Goal: Task Accomplishment & Management: Manage account settings

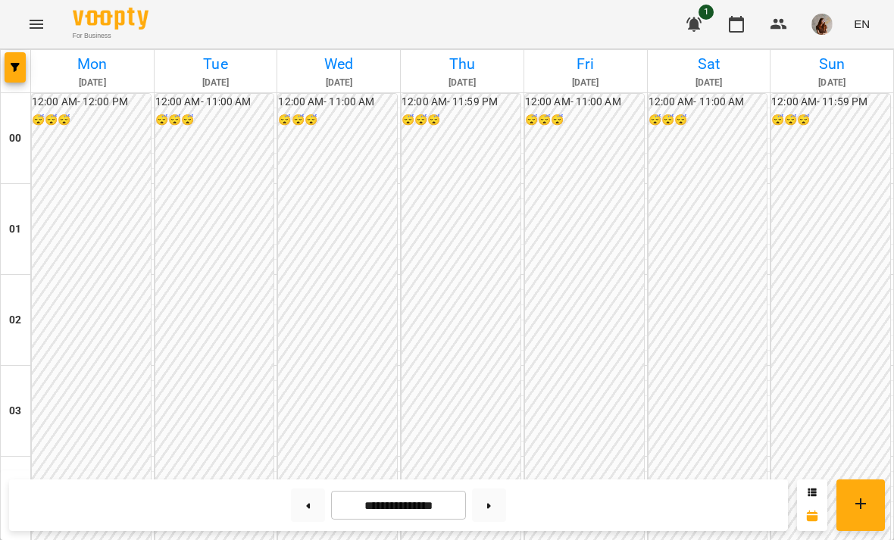
scroll to position [1076, 0]
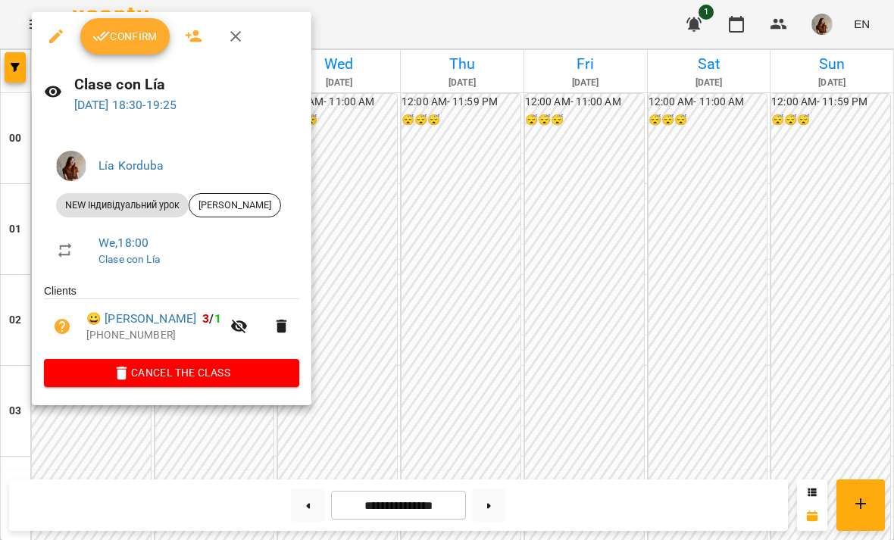
click at [136, 37] on span "Confirm" at bounding box center [124, 36] width 65 height 18
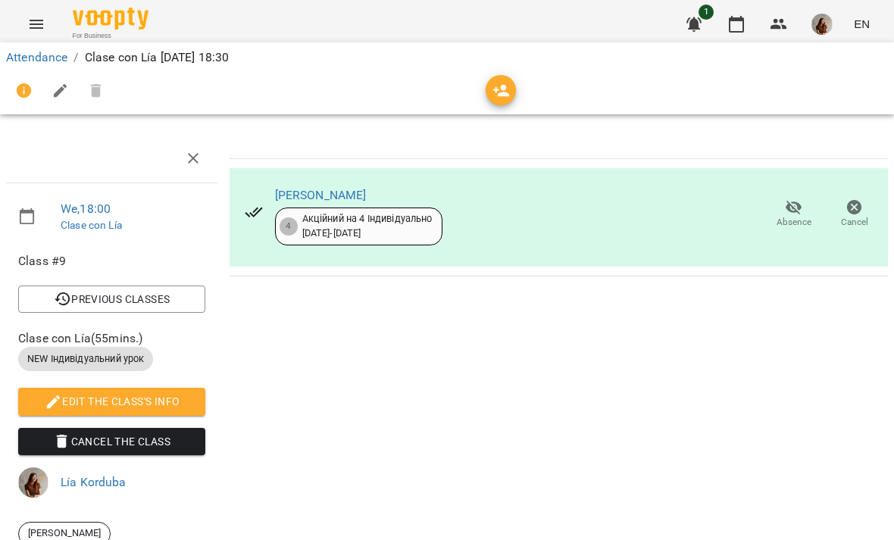
click at [45, 59] on link "Attendance" at bounding box center [36, 57] width 61 height 14
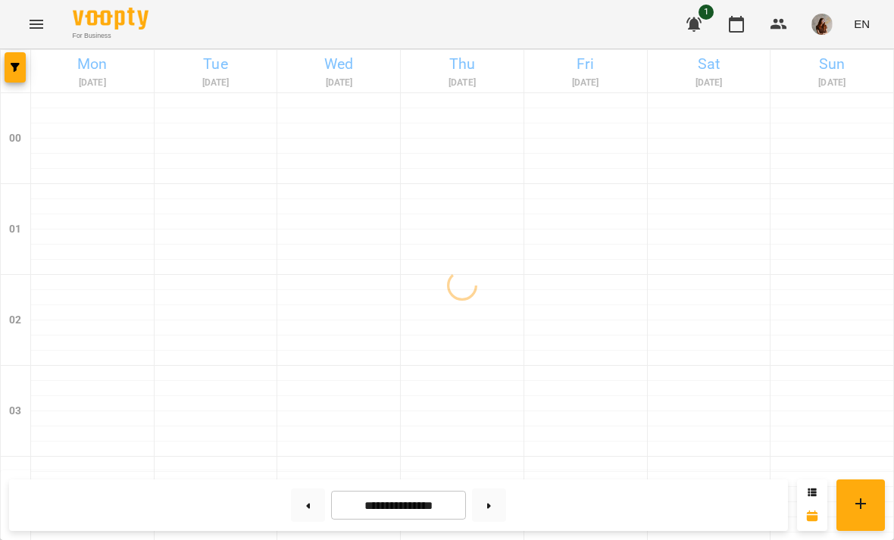
click at [828, 32] on img "button" at bounding box center [822, 24] width 21 height 21
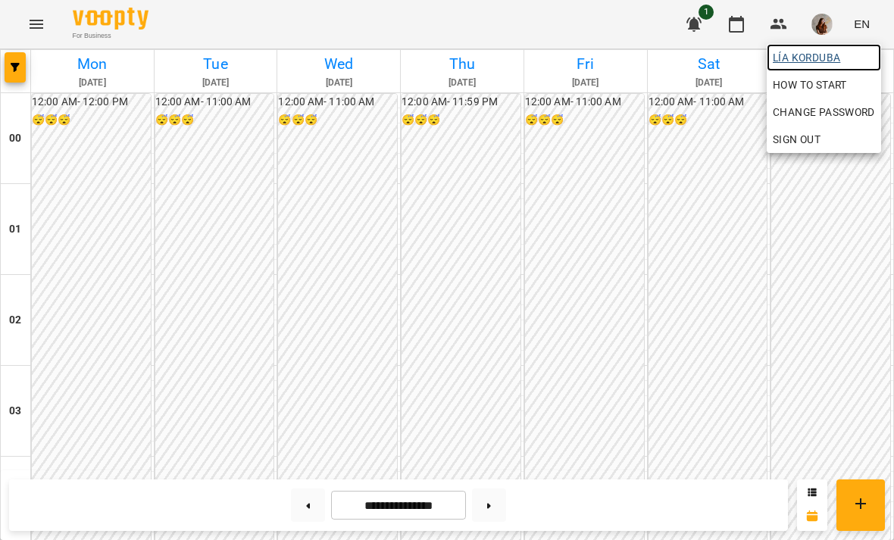
click at [819, 63] on span "Lía Korduba" at bounding box center [824, 58] width 102 height 18
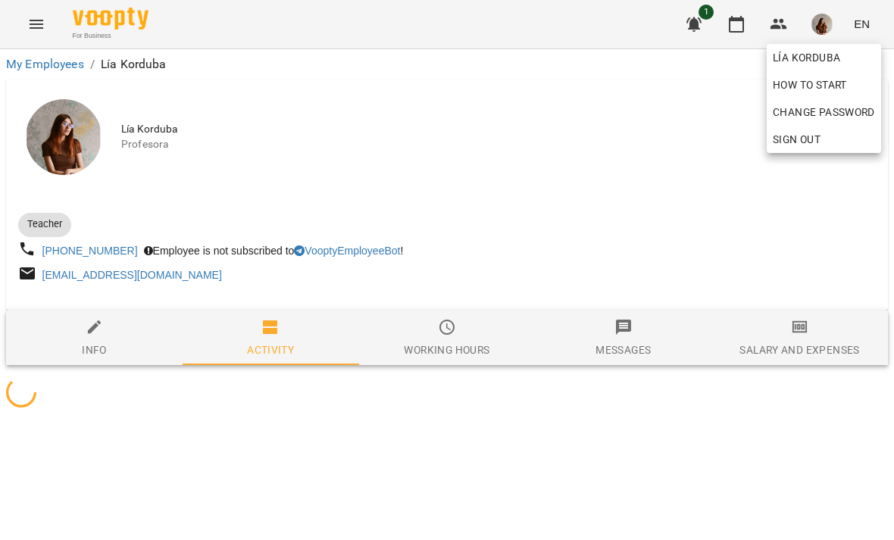
click at [801, 351] on div at bounding box center [447, 270] width 894 height 540
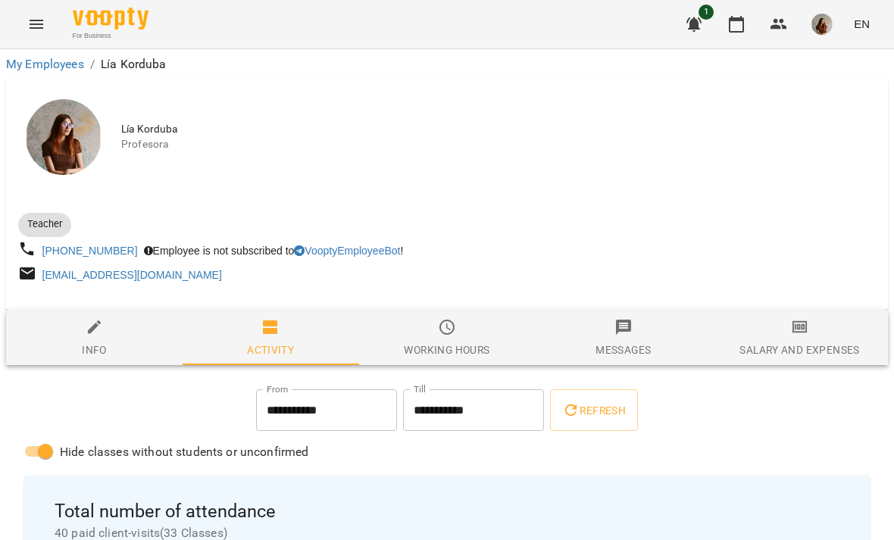
click at [796, 329] on icon "button" at bounding box center [800, 327] width 11 height 6
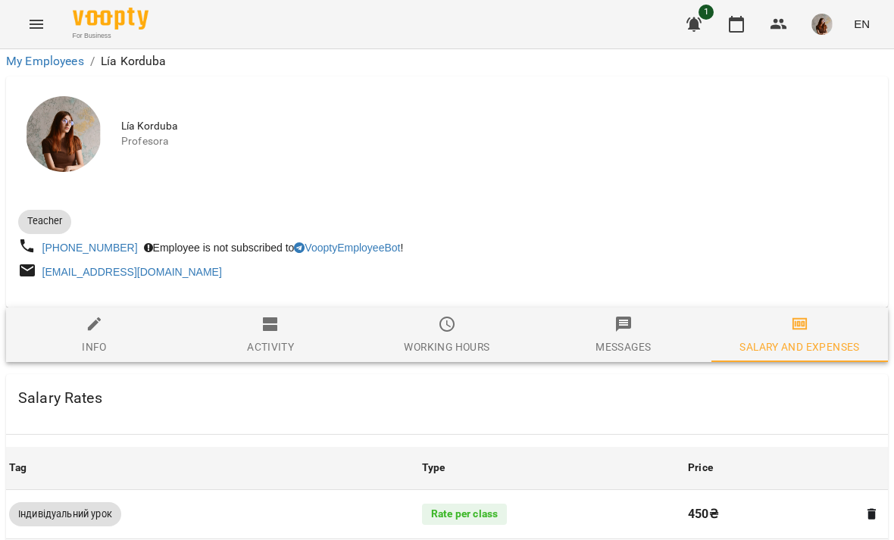
scroll to position [684, 0]
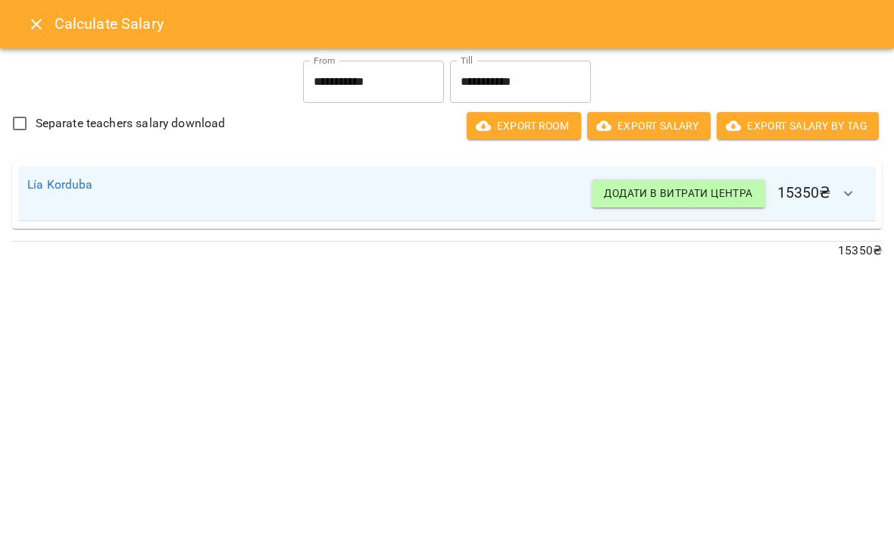
click at [845, 198] on icon "button" at bounding box center [849, 194] width 18 height 18
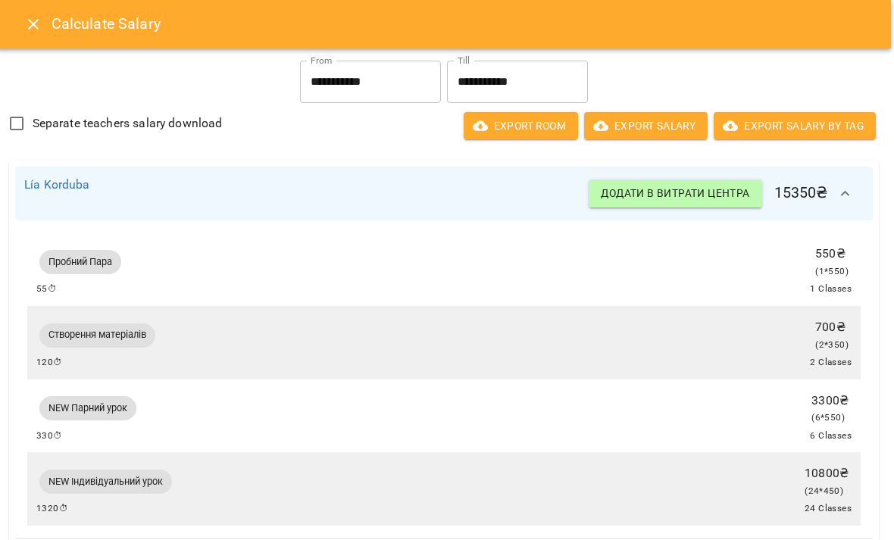
scroll to position [0, 3]
click at [38, 39] on button "Close" at bounding box center [33, 24] width 36 height 36
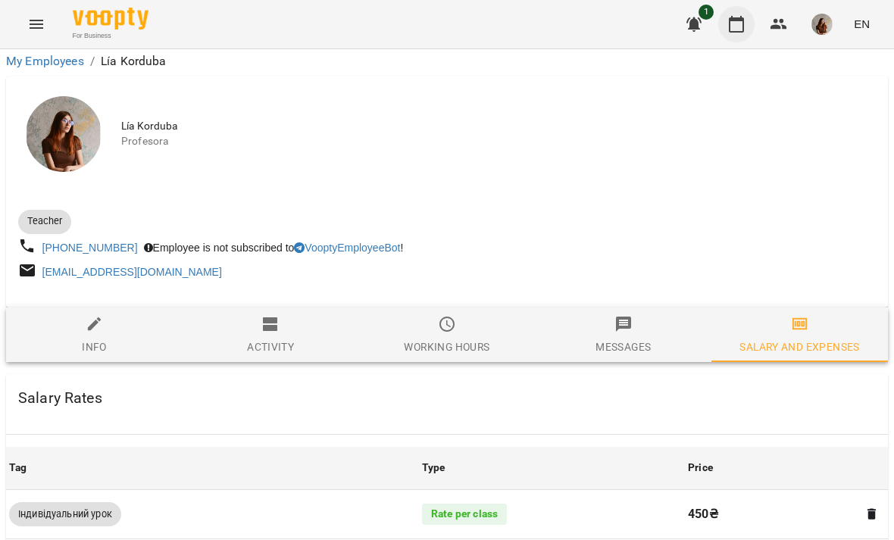
click at [730, 30] on icon "button" at bounding box center [737, 24] width 18 height 18
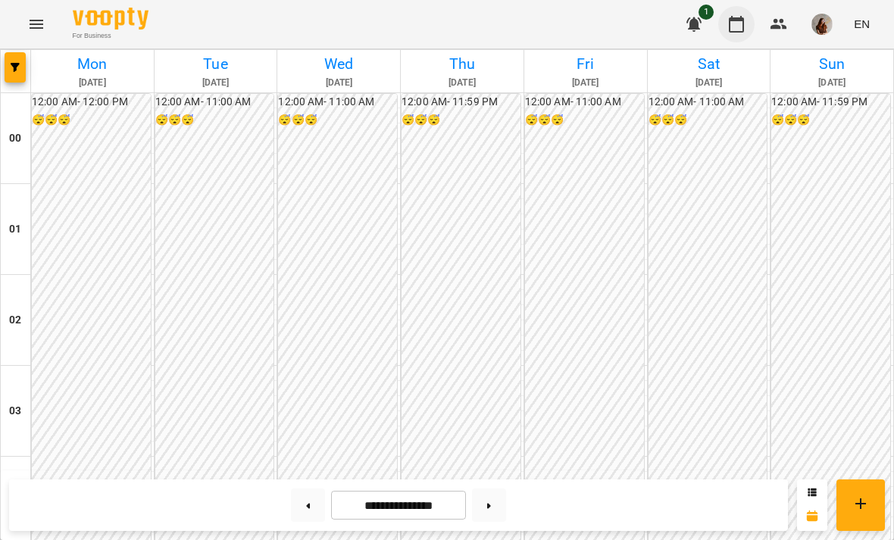
scroll to position [1336, 0]
click at [772, 22] on icon "button" at bounding box center [779, 24] width 18 height 18
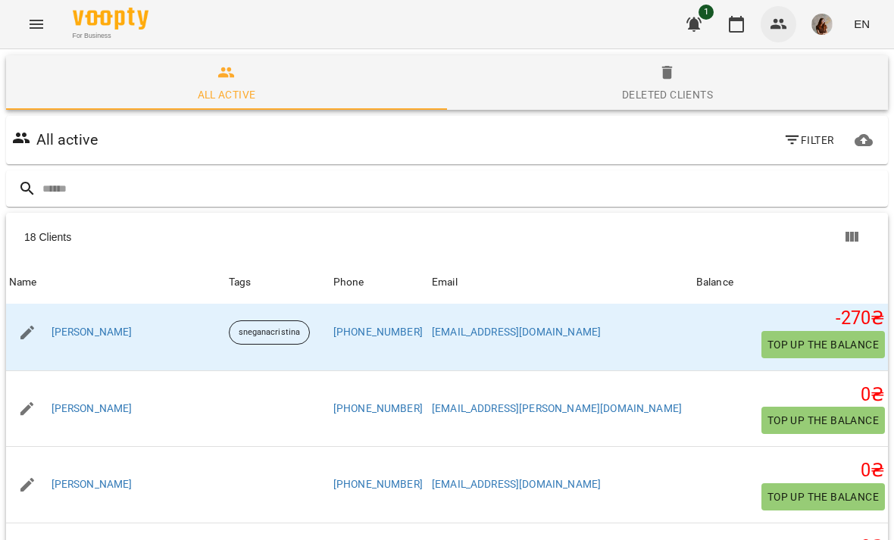
scroll to position [696, 0]
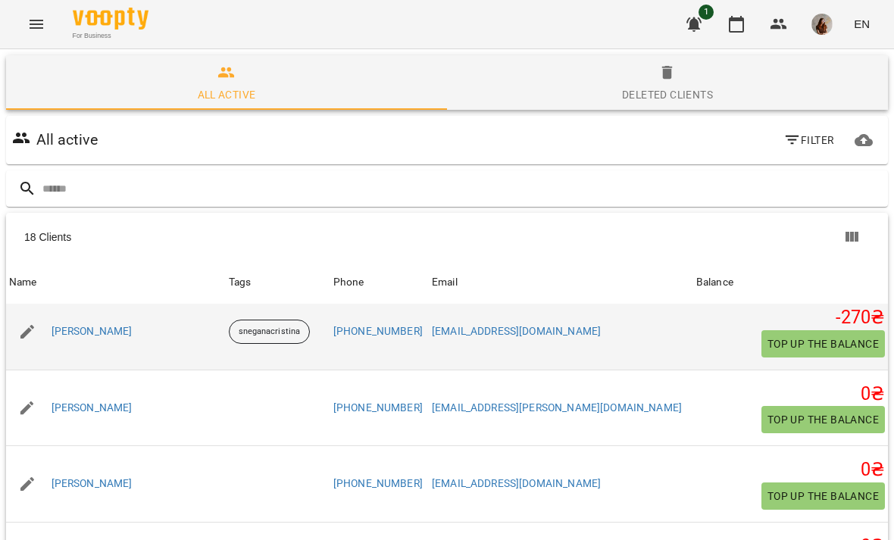
click at [100, 343] on div "Крістіна Горянець" at bounding box center [116, 332] width 220 height 42
click at [113, 334] on link "Крістіна Горянець" at bounding box center [92, 331] width 81 height 15
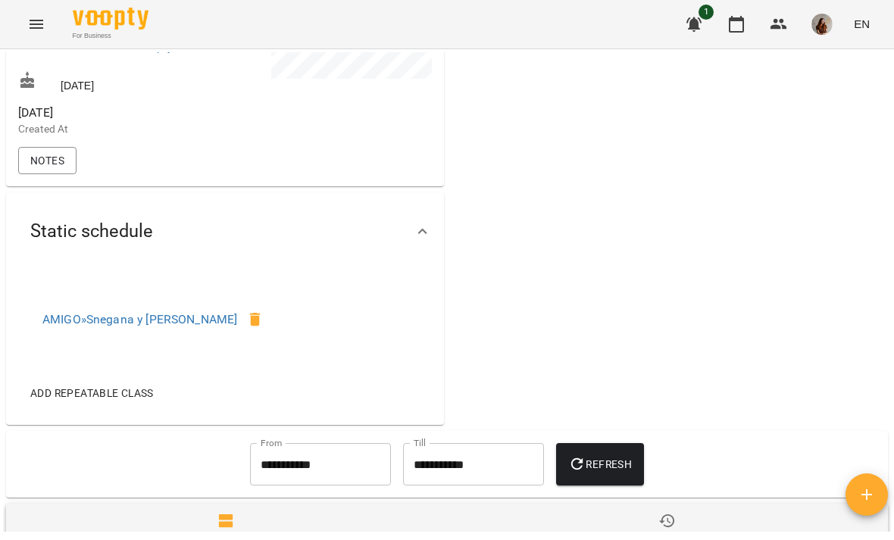
scroll to position [524, 0]
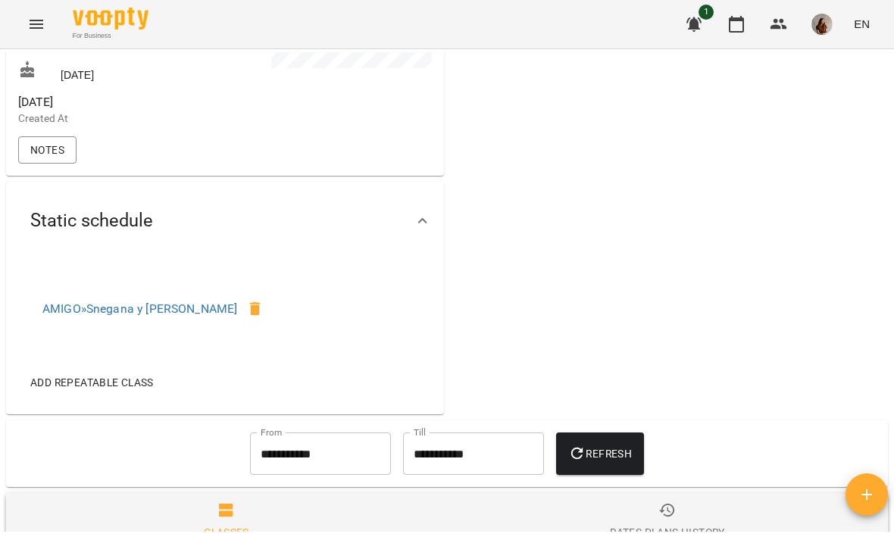
click at [113, 392] on span "Add repeatable class" at bounding box center [92, 383] width 124 height 18
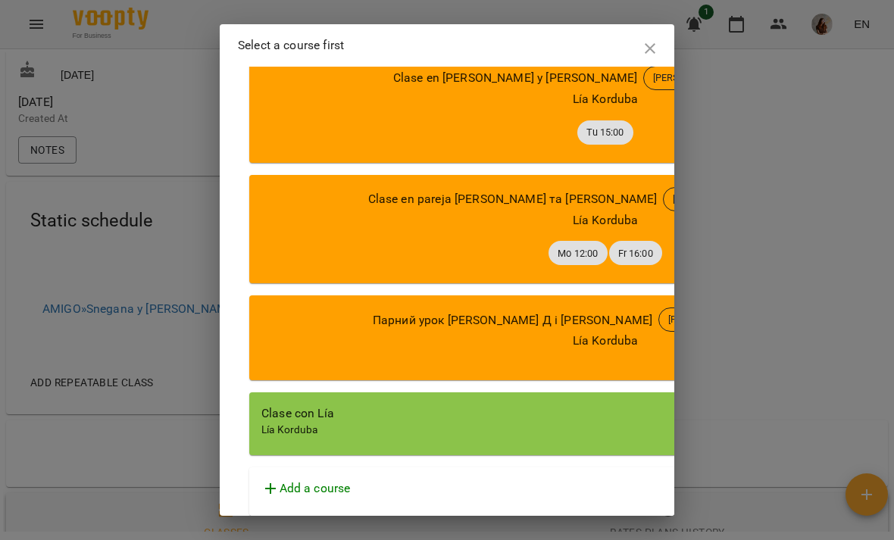
scroll to position [447, 0]
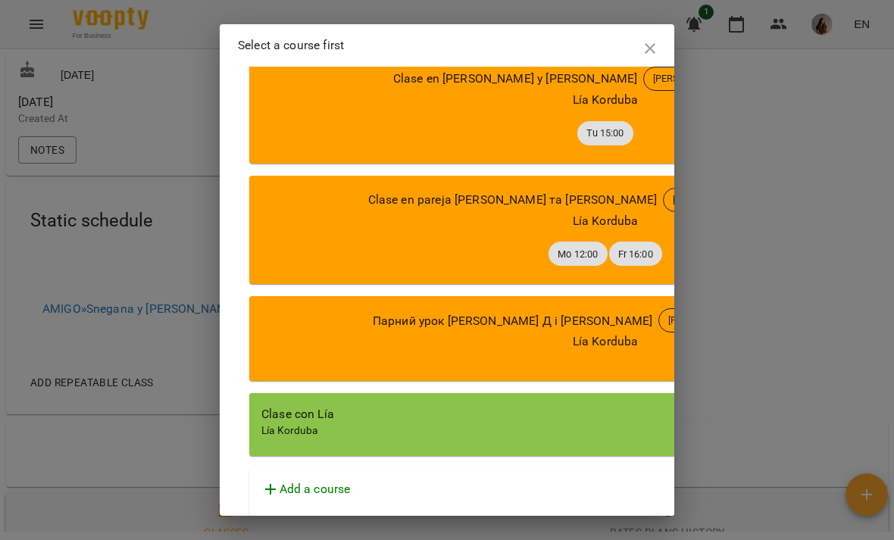
click at [524, 482] on div "Add a course" at bounding box center [605, 490] width 688 height 18
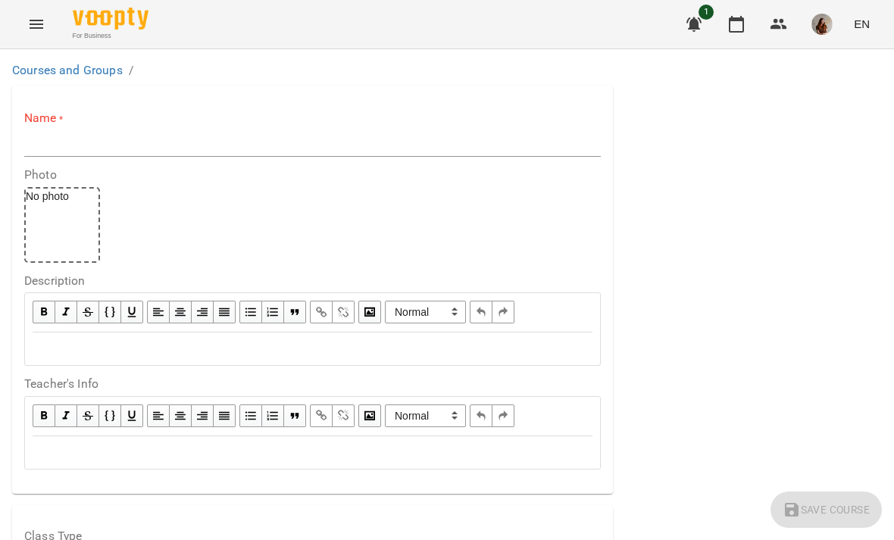
click at [571, 126] on div "Name *" at bounding box center [312, 133] width 577 height 47
click at [569, 133] on input "text" at bounding box center [312, 145] width 577 height 24
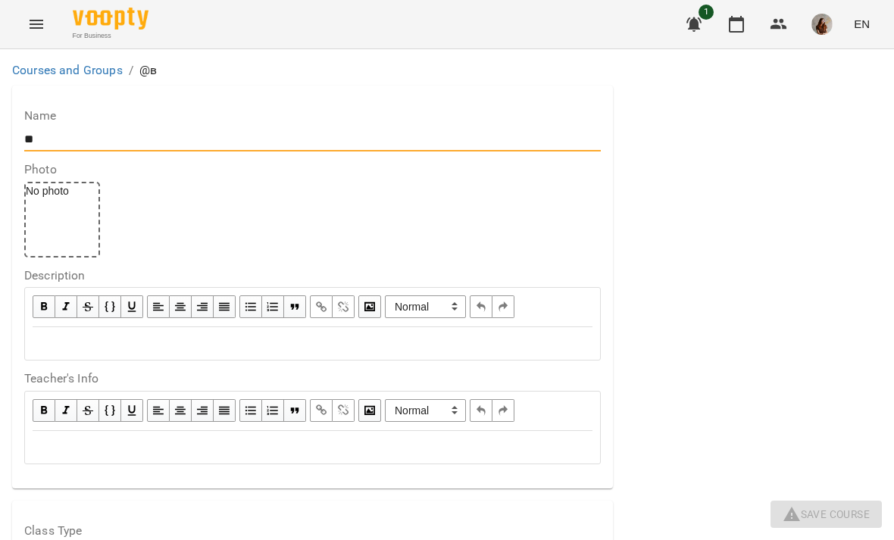
type input "*"
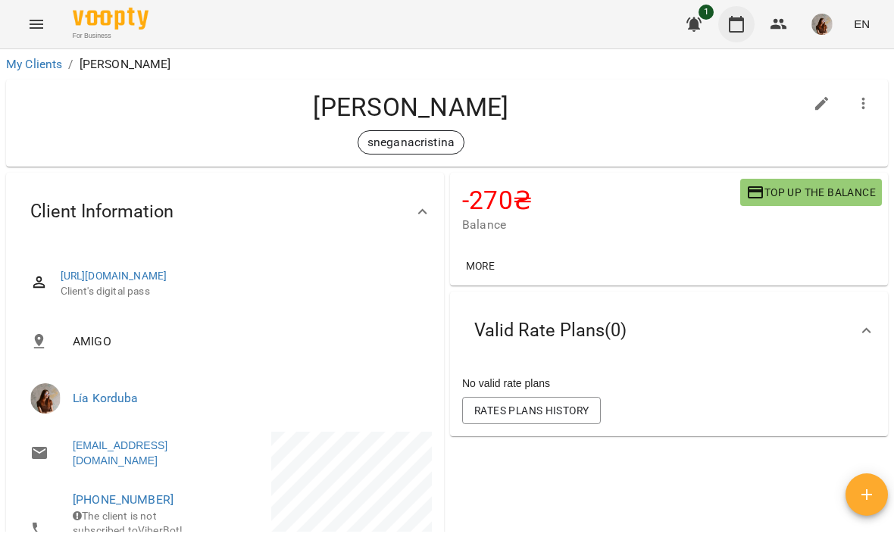
click at [743, 27] on icon "button" at bounding box center [737, 24] width 18 height 18
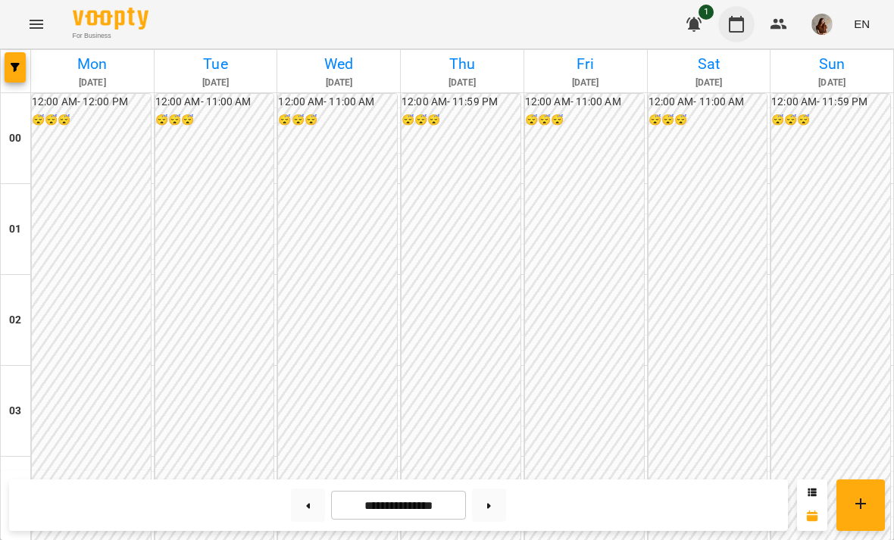
scroll to position [1301, 0]
